Goal: Task Accomplishment & Management: Use online tool/utility

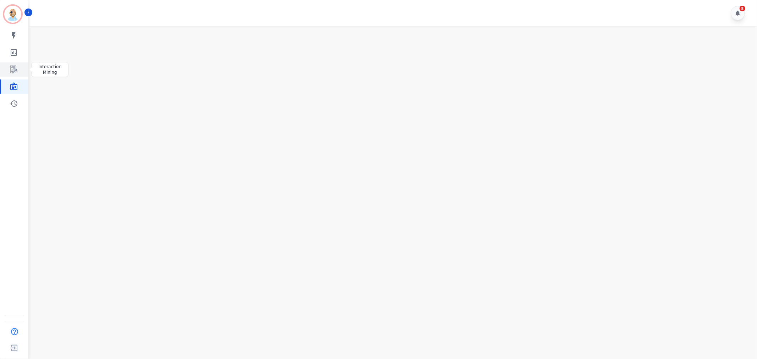
click at [11, 68] on icon "Sidebar" at bounding box center [14, 69] width 9 height 9
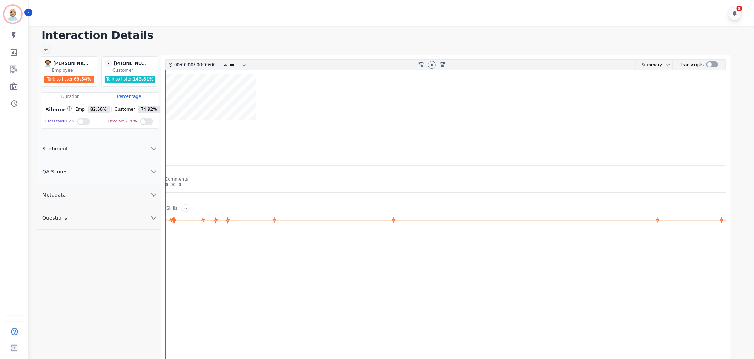
click at [24, 126] on div "Clint Hudson ID: clint.hudson@permaplate.com My skills My Metrics Interaction M…" at bounding box center [14, 179] width 28 height 359
click at [706, 66] on div at bounding box center [712, 64] width 12 height 6
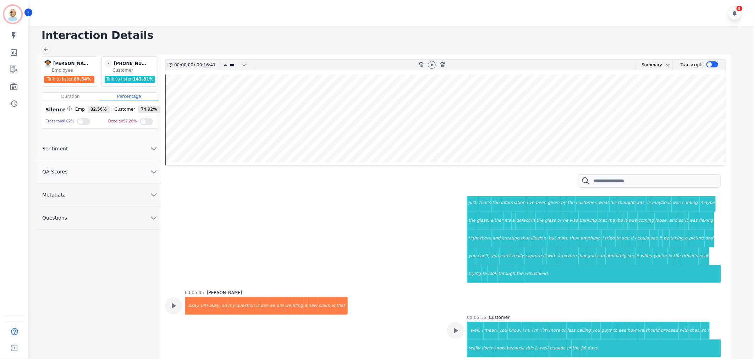
scroll to position [749, 0]
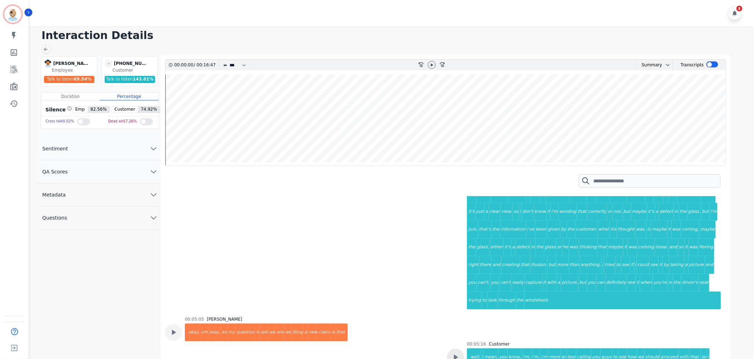
click at [461, 349] on div at bounding box center [455, 357] width 17 height 17
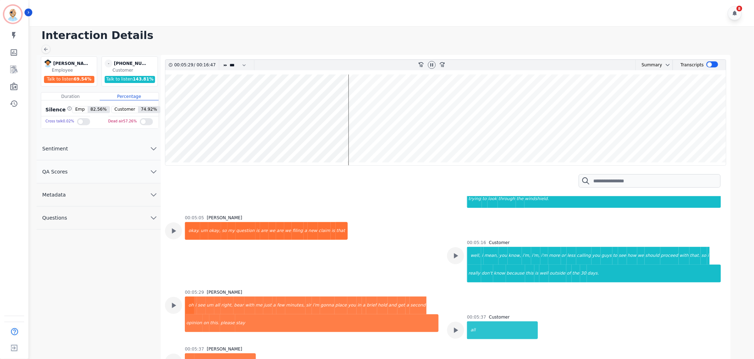
scroll to position [867, 0]
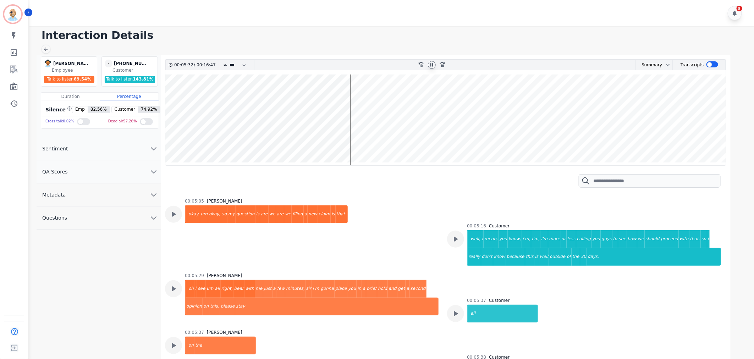
click at [431, 66] on icon at bounding box center [431, 64] width 3 height 3
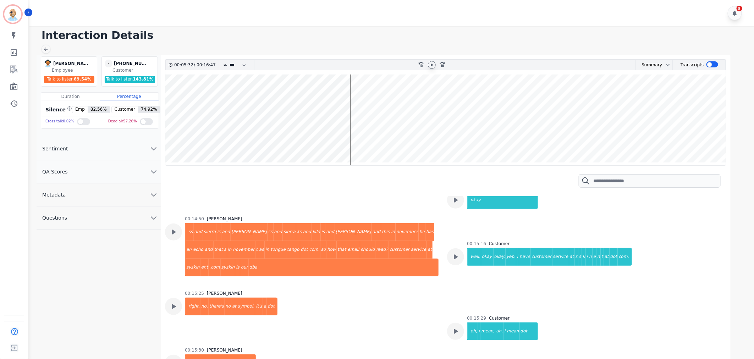
scroll to position [2601, 0]
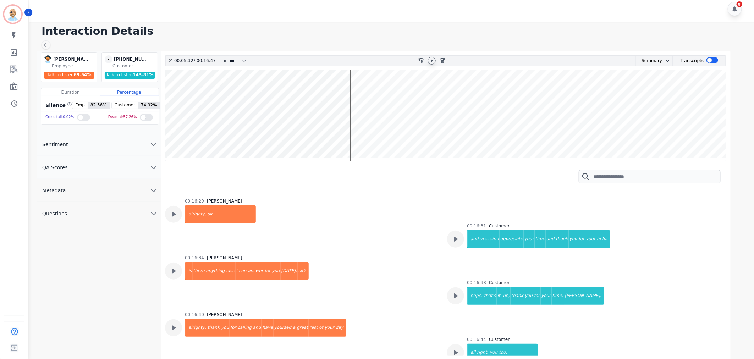
scroll to position [5, 0]
